Goal: Task Accomplishment & Management: Use online tool/utility

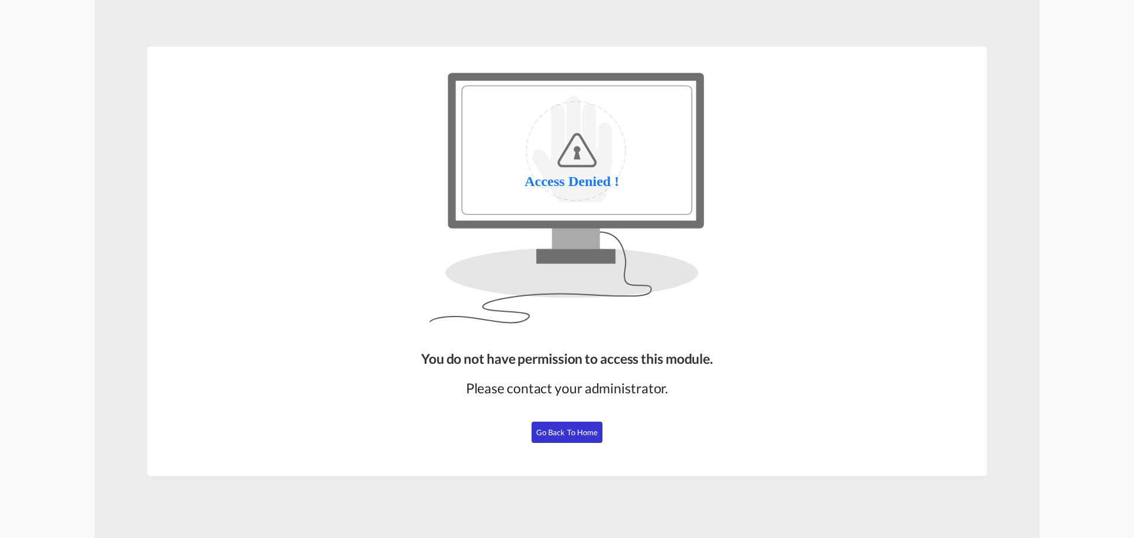
click at [582, 439] on button "Go Back to Home" at bounding box center [567, 432] width 71 height 21
